Goal: Task Accomplishment & Management: Use online tool/utility

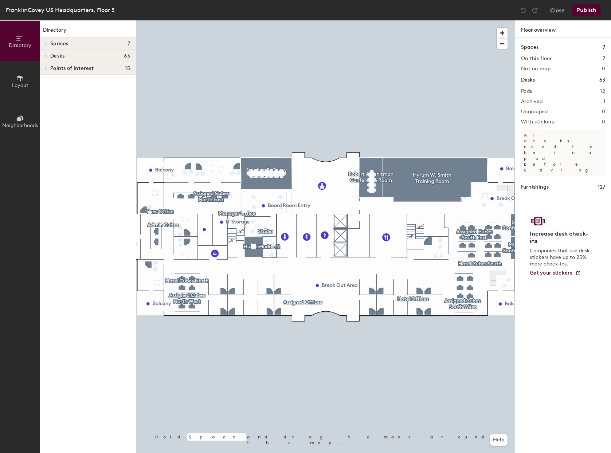
click at [44, 43] on icon at bounding box center [45, 44] width 3 height 4
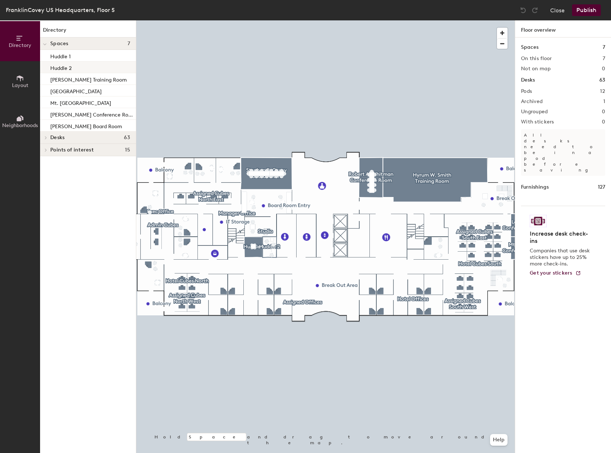
click at [60, 66] on p "Huddle 2" at bounding box center [61, 67] width 22 height 8
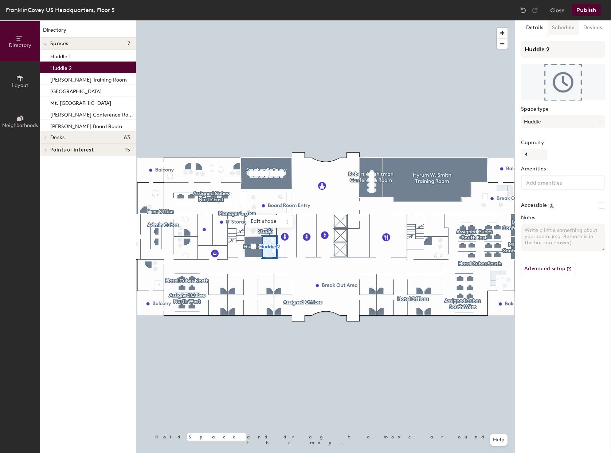
click at [565, 27] on button "Schedule" at bounding box center [563, 27] width 31 height 15
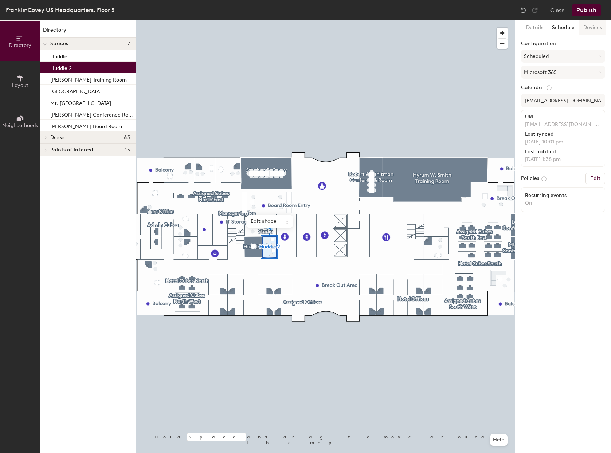
click at [593, 28] on button "Devices" at bounding box center [592, 27] width 27 height 15
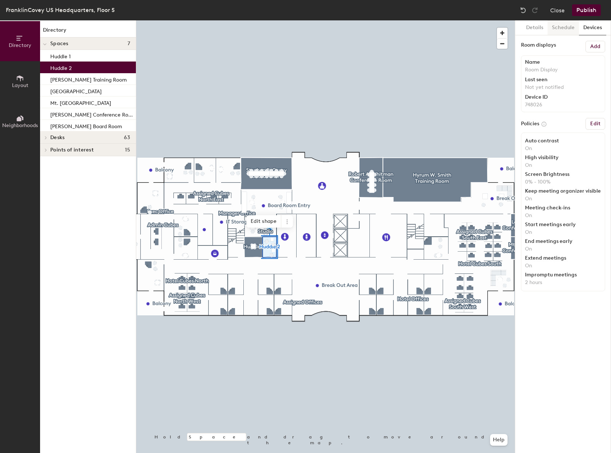
click at [563, 26] on button "Schedule" at bounding box center [563, 27] width 31 height 15
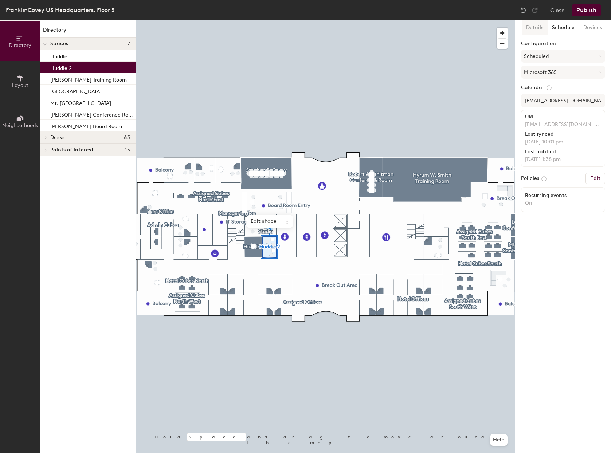
click at [535, 26] on button "Details" at bounding box center [535, 27] width 26 height 15
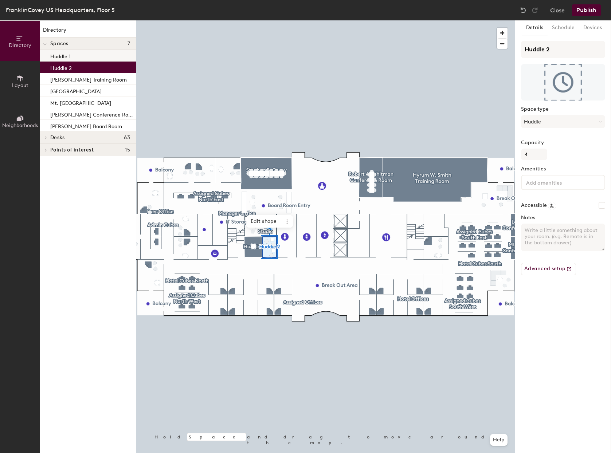
click at [63, 57] on p "Huddle 1" at bounding box center [60, 55] width 20 height 8
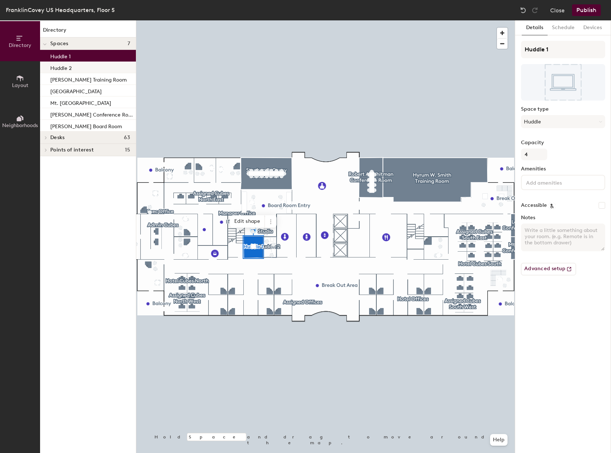
click at [63, 68] on p "Huddle 2" at bounding box center [61, 67] width 22 height 8
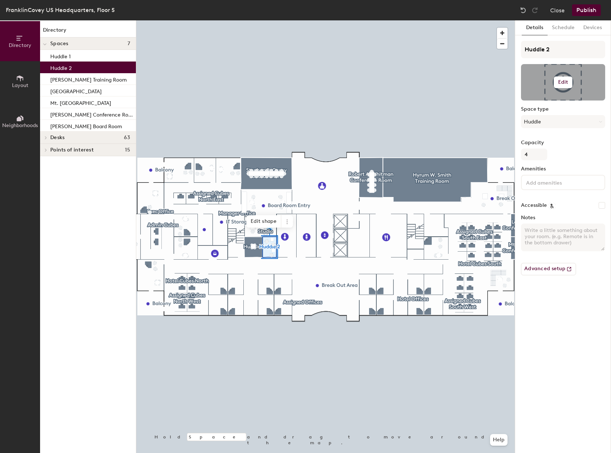
click at [563, 81] on h6 "Edit" at bounding box center [563, 82] width 10 height 6
click at [552, 269] on button "Advanced setup" at bounding box center [548, 269] width 55 height 12
click at [557, 10] on button "Close" at bounding box center [557, 10] width 15 height 12
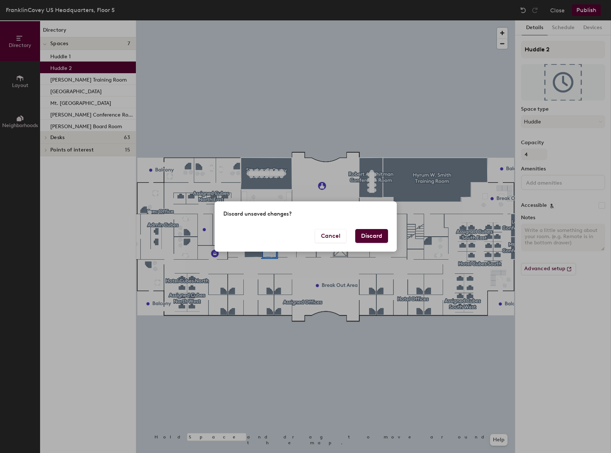
click at [376, 235] on button "Discard" at bounding box center [371, 236] width 33 height 14
